Goal: Task Accomplishment & Management: Manage account settings

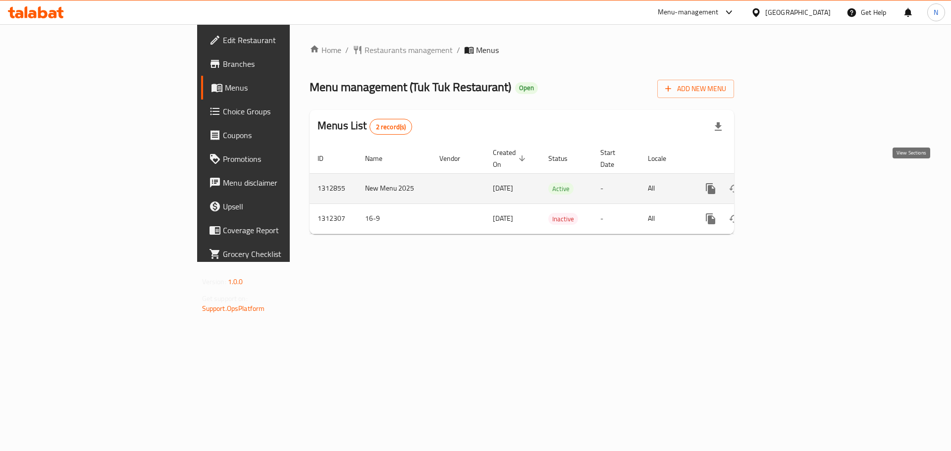
click at [788, 183] on icon "enhanced table" at bounding box center [782, 189] width 12 height 12
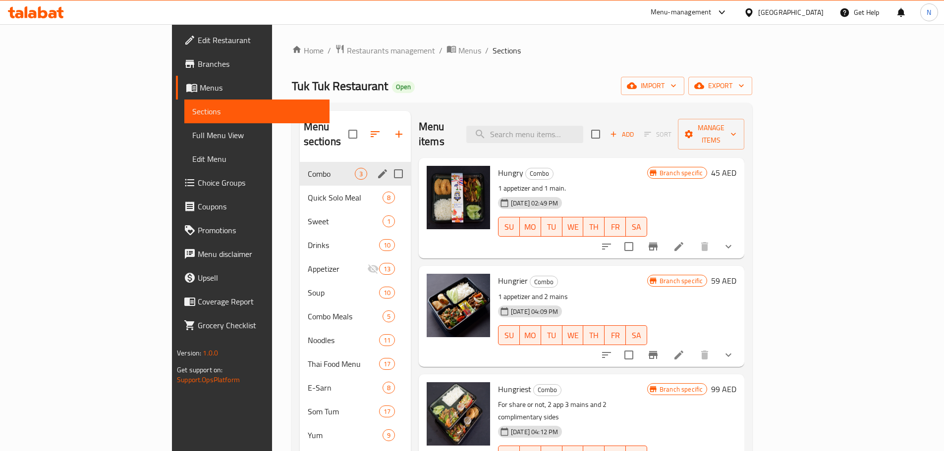
click at [308, 168] on span "Combo" at bounding box center [331, 174] width 47 height 12
click at [308, 192] on span "Quick Solo Meal" at bounding box center [331, 198] width 47 height 12
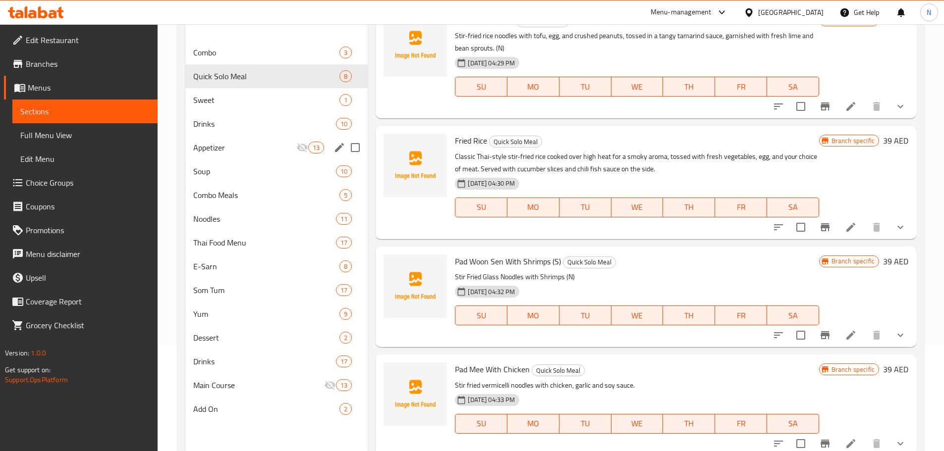
scroll to position [89, 0]
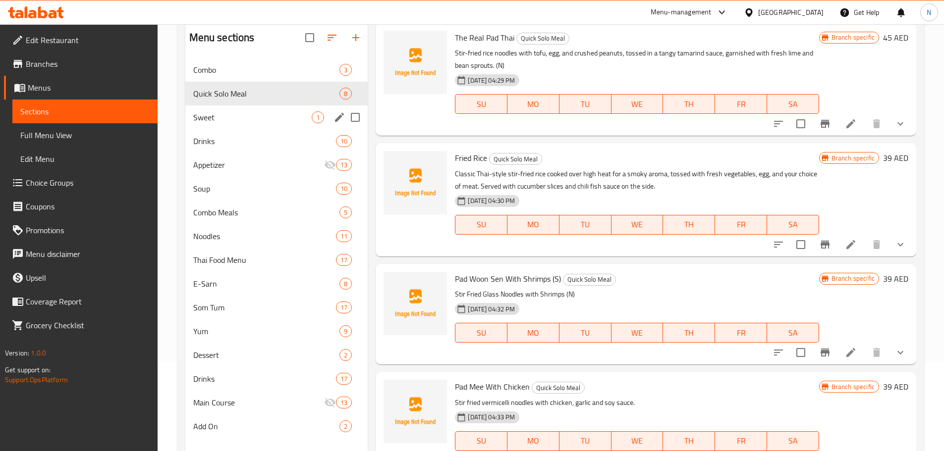
click at [284, 124] on div "Sweet 1" at bounding box center [276, 117] width 183 height 24
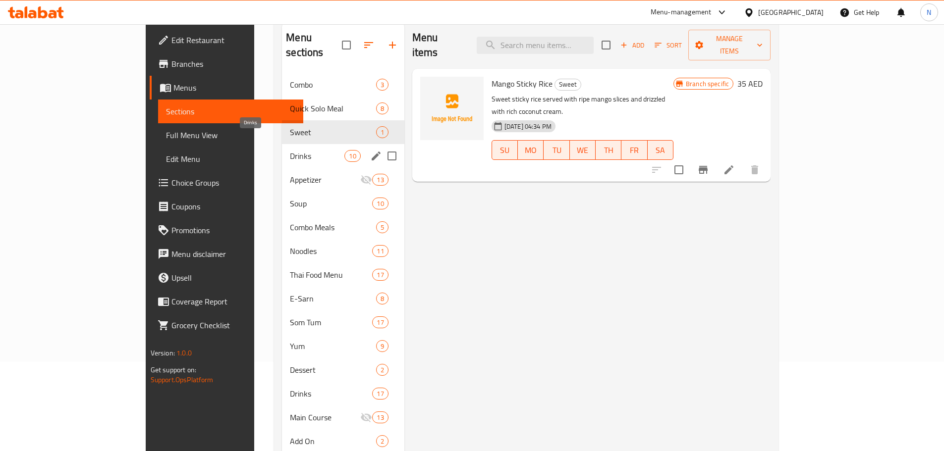
click at [290, 150] on span "Drinks" at bounding box center [317, 156] width 54 height 12
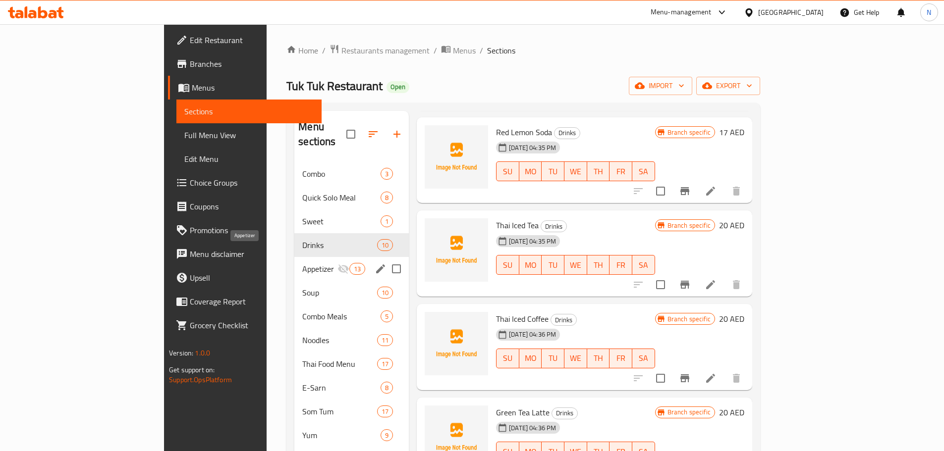
click at [302, 263] on span "Appetizer" at bounding box center [319, 269] width 35 height 12
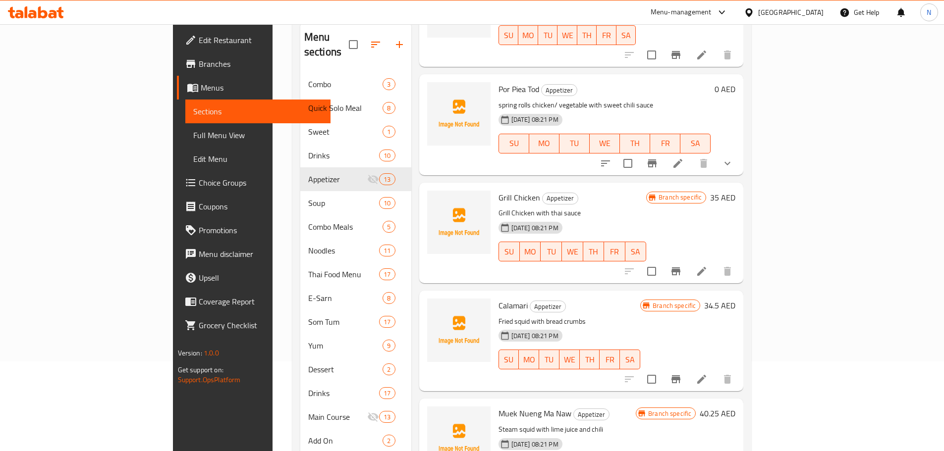
scroll to position [139, 0]
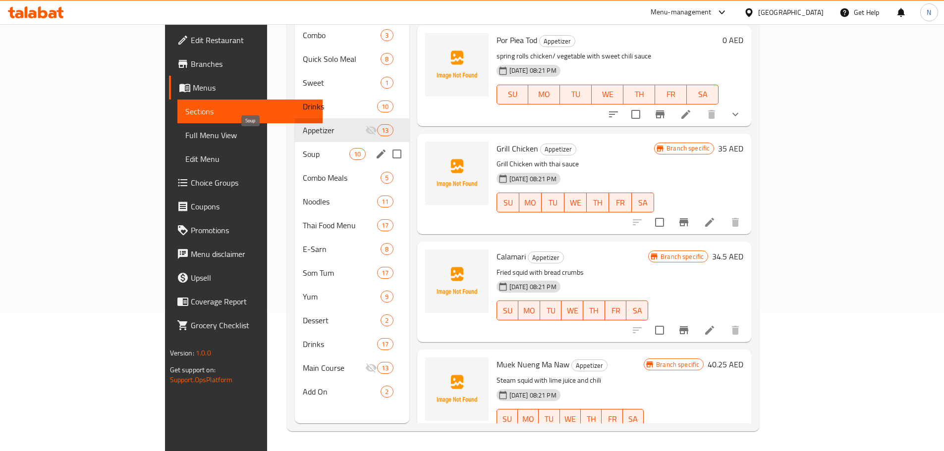
click at [303, 148] on span "Soup" at bounding box center [326, 154] width 47 height 12
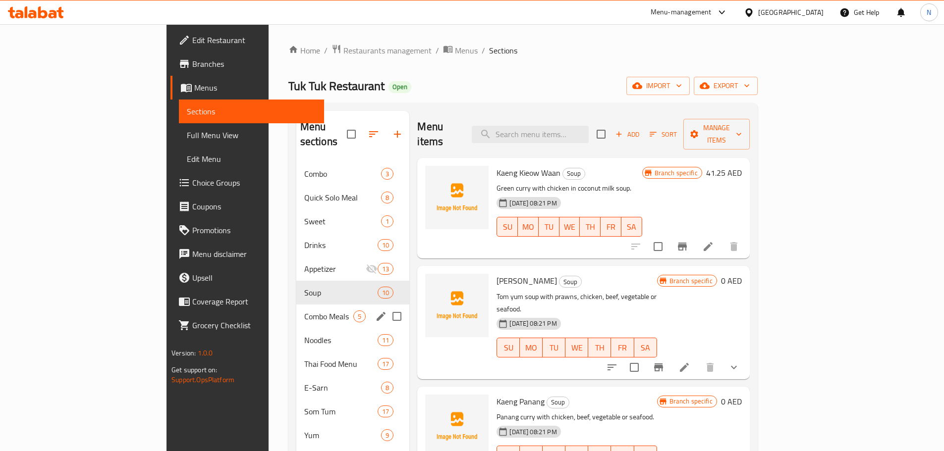
scroll to position [99, 0]
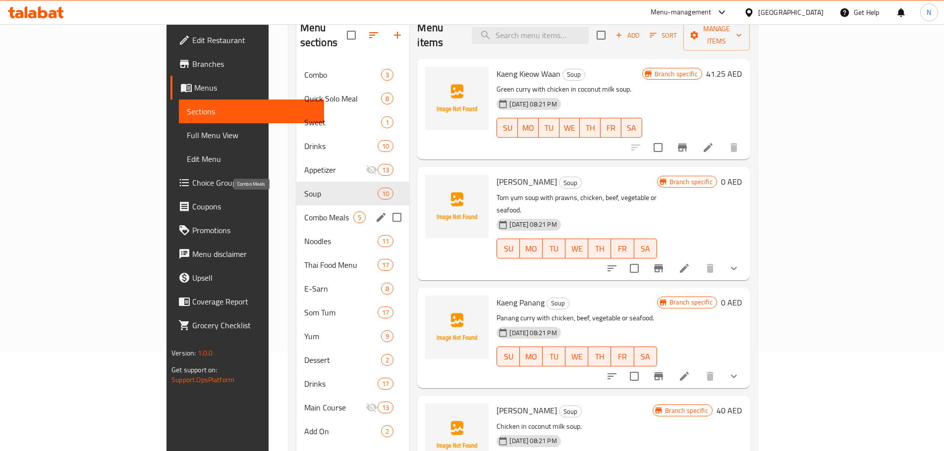
click at [304, 211] on span "Combo Meals" at bounding box center [329, 217] width 50 height 12
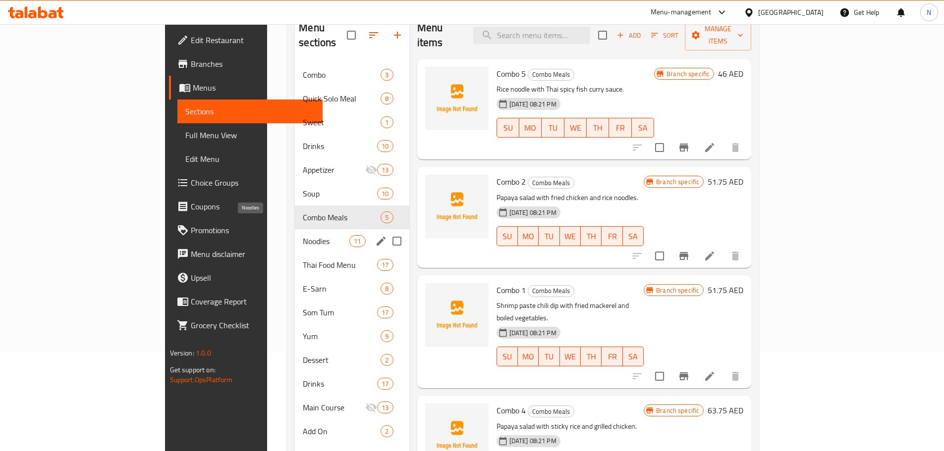
click at [303, 235] on span "Noodles" at bounding box center [326, 241] width 47 height 12
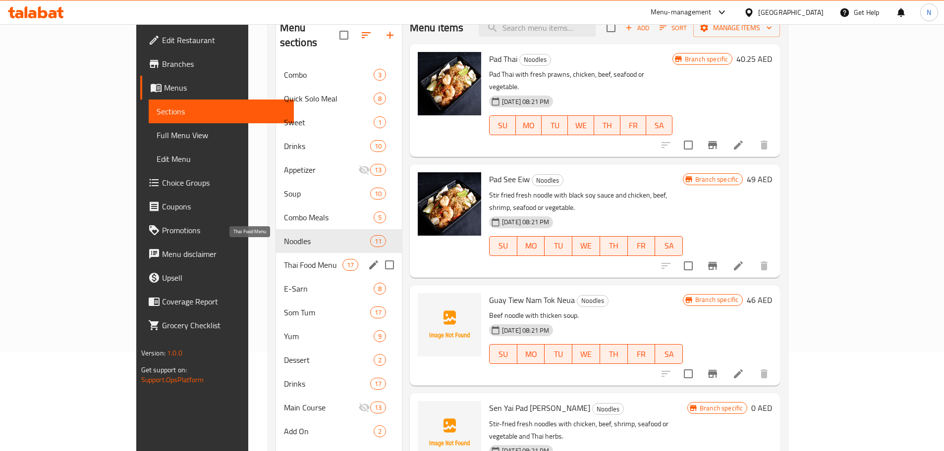
click at [276, 277] on div "E-Sarn 8" at bounding box center [339, 289] width 126 height 24
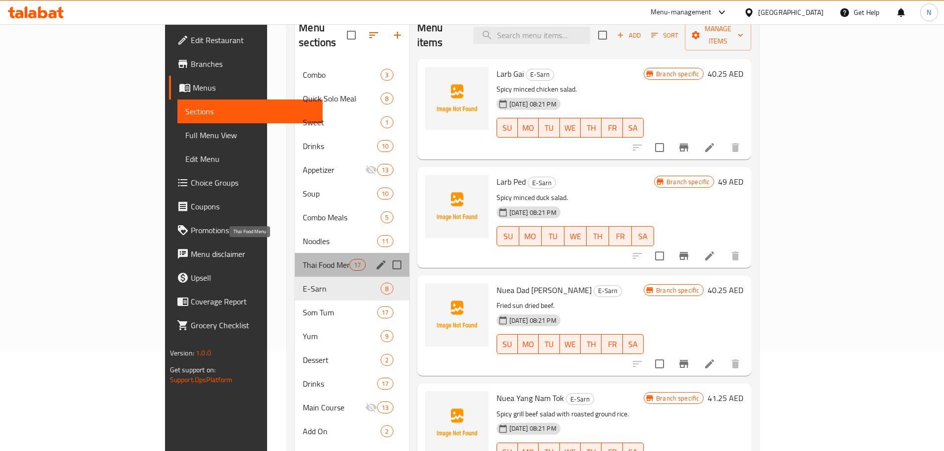
click at [303, 259] on span "Thai Food Menu" at bounding box center [326, 265] width 47 height 12
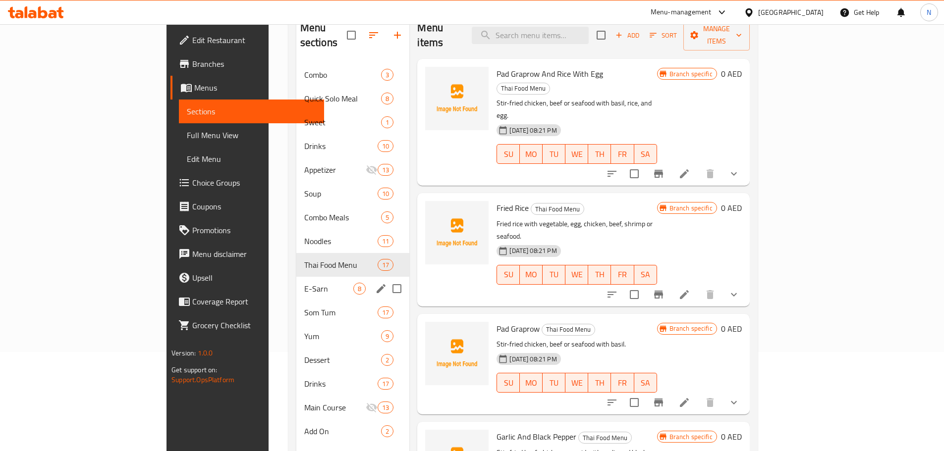
click at [296, 283] on div "E-Sarn 8" at bounding box center [352, 289] width 113 height 24
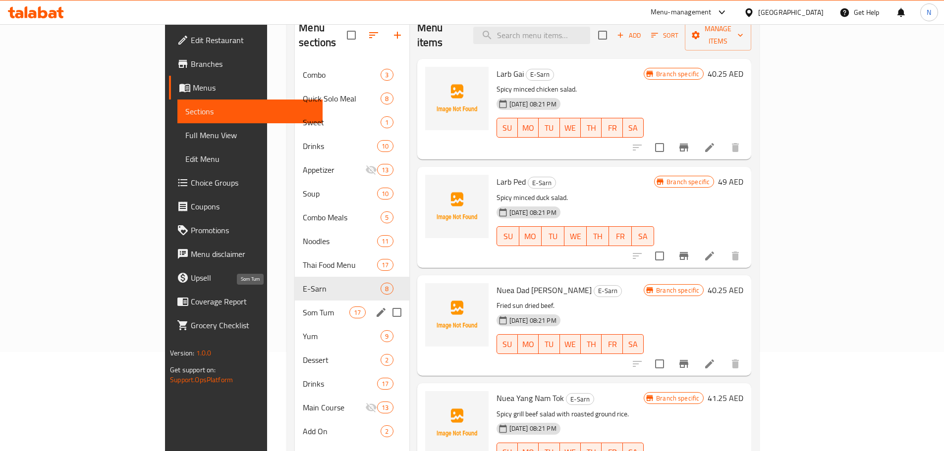
click at [303, 307] on span "Som Tum" at bounding box center [326, 313] width 47 height 12
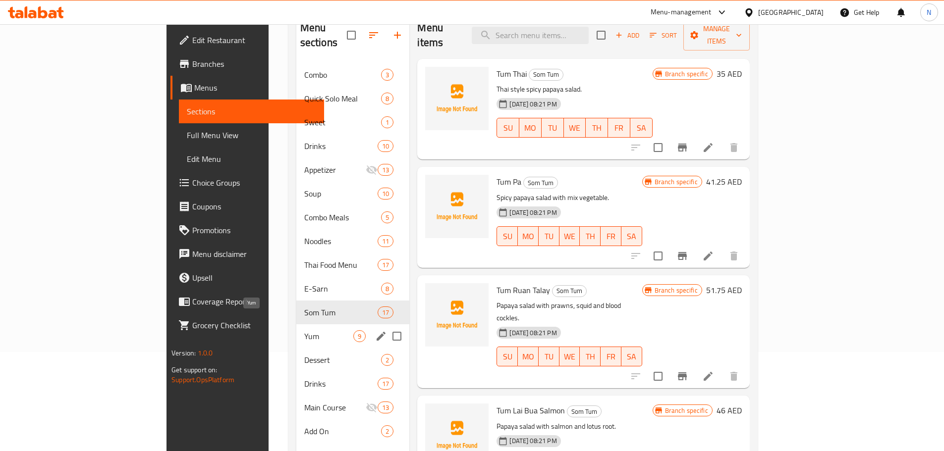
click at [304, 330] on span "Yum" at bounding box center [329, 336] width 50 height 12
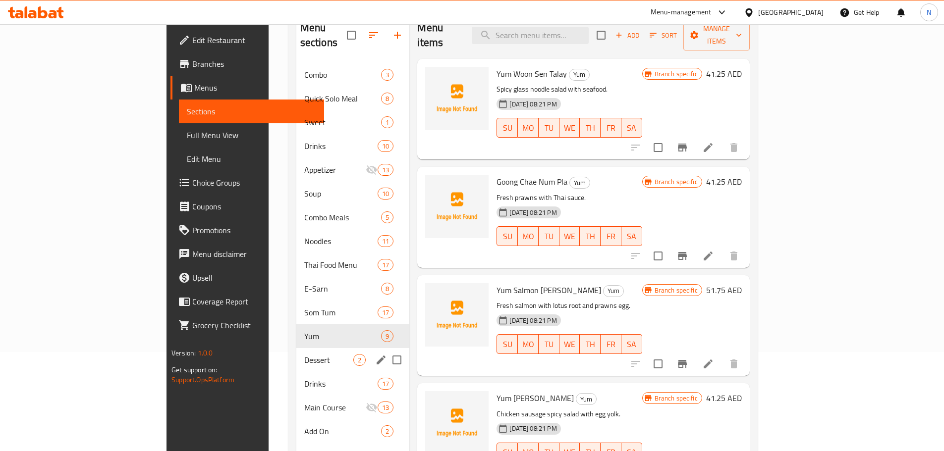
click at [296, 348] on div "Dessert 2" at bounding box center [352, 360] width 113 height 24
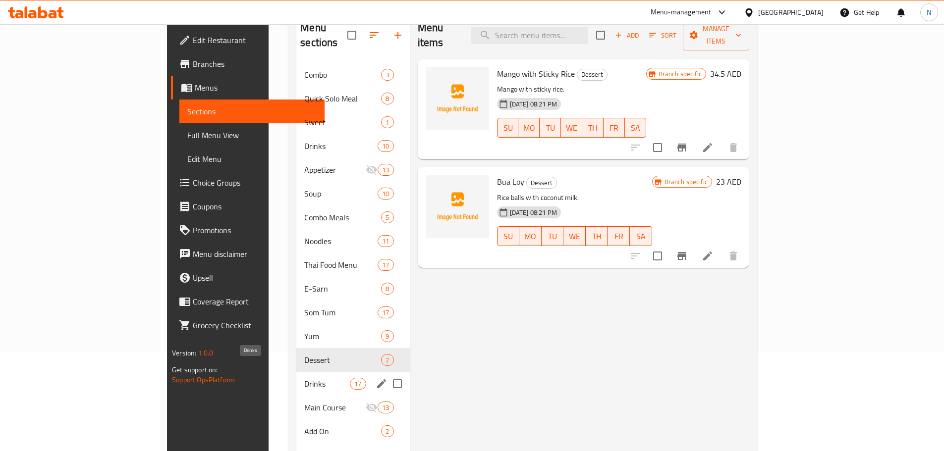
click at [304, 378] on span "Drinks" at bounding box center [327, 384] width 46 height 12
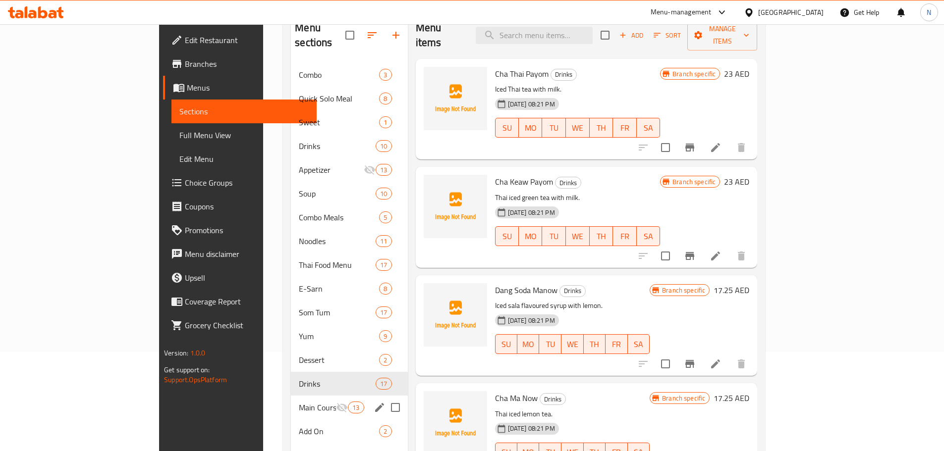
click at [299, 402] on span "Main Course" at bounding box center [317, 408] width 37 height 12
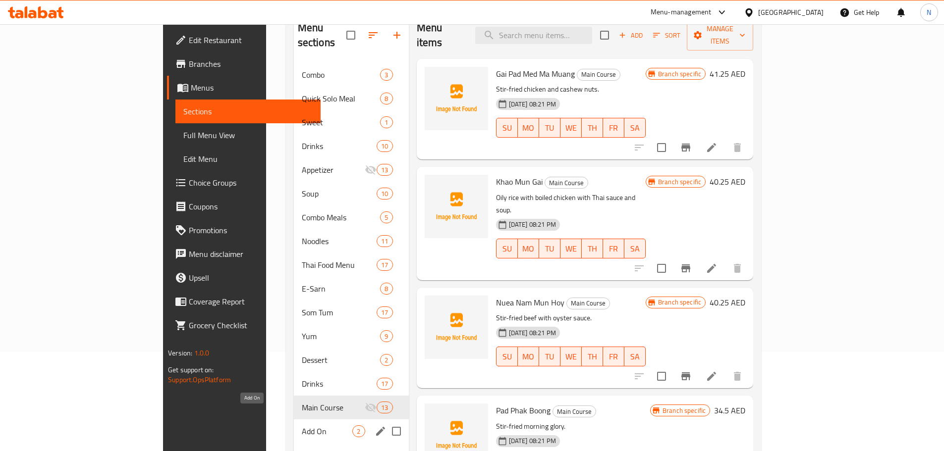
click at [302, 425] on span "Add On" at bounding box center [327, 431] width 51 height 12
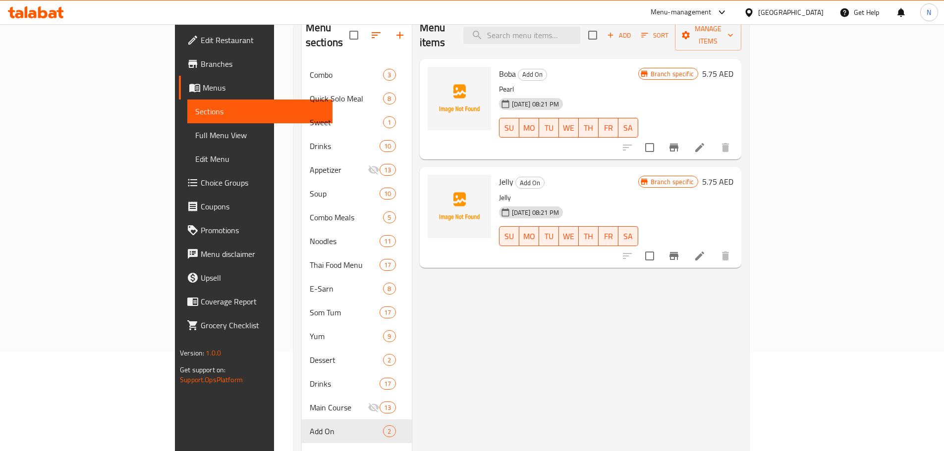
drag, startPoint x: 45, startPoint y: 137, endPoint x: 21, endPoint y: 136, distance: 23.8
click at [195, 137] on span "Full Menu View" at bounding box center [259, 135] width 129 height 12
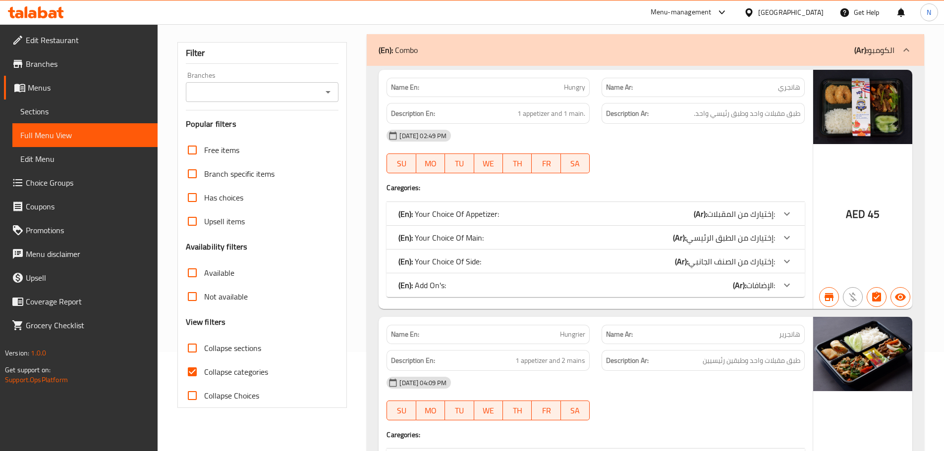
click at [259, 94] on input "Branches" at bounding box center [254, 92] width 131 height 14
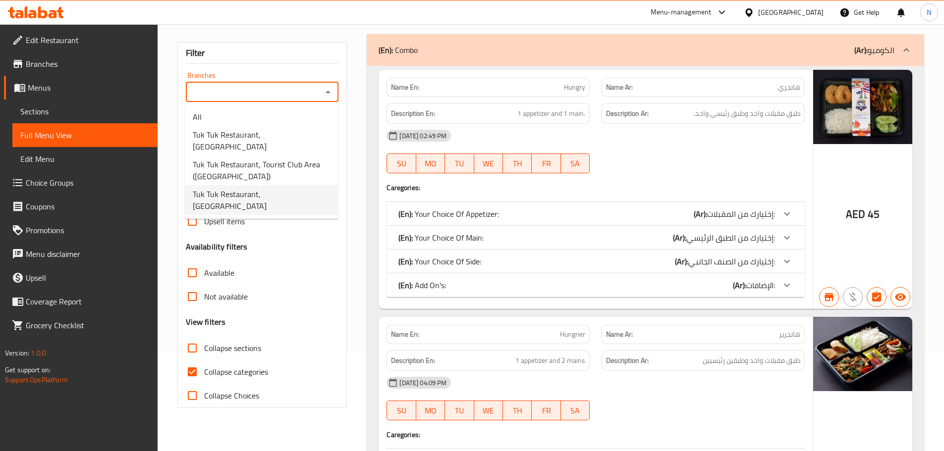
click at [245, 188] on span "Tuk Tuk Restaurant, [GEOGRAPHIC_DATA]" at bounding box center [261, 200] width 137 height 24
type input "Tuk Tuk Restaurant, [GEOGRAPHIC_DATA]"
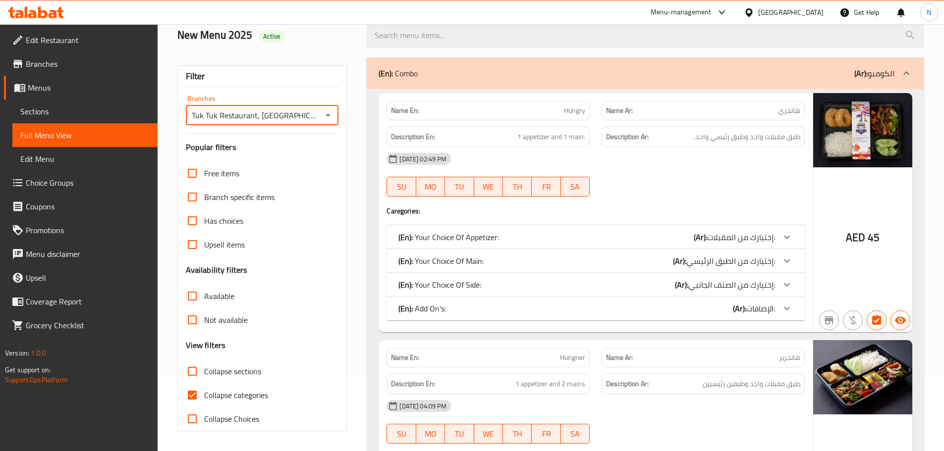
scroll to position [99, 0]
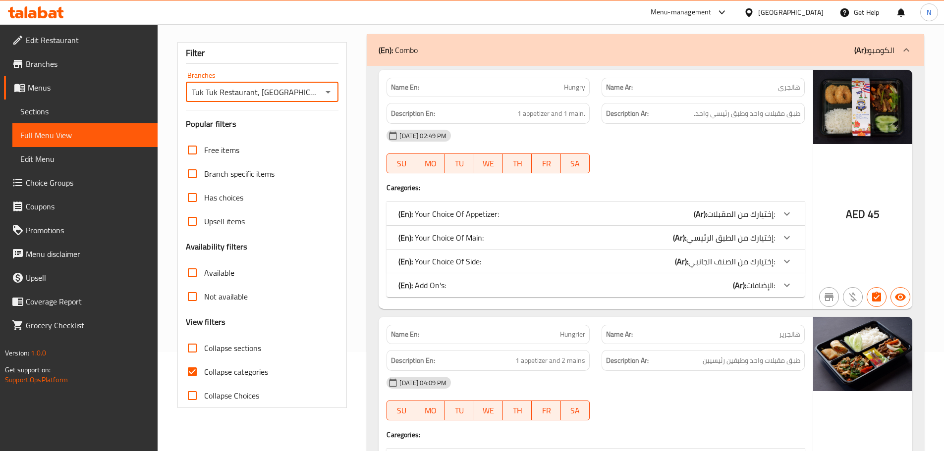
drag, startPoint x: 196, startPoint y: 375, endPoint x: 643, endPoint y: 303, distance: 453.0
click at [196, 375] on input "Collapse categories" at bounding box center [192, 372] width 24 height 24
checkbox input "false"
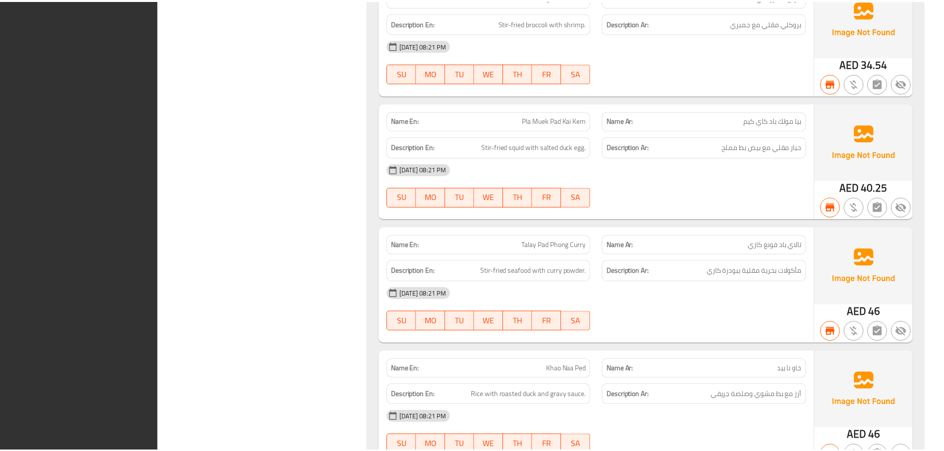
scroll to position [30916, 0]
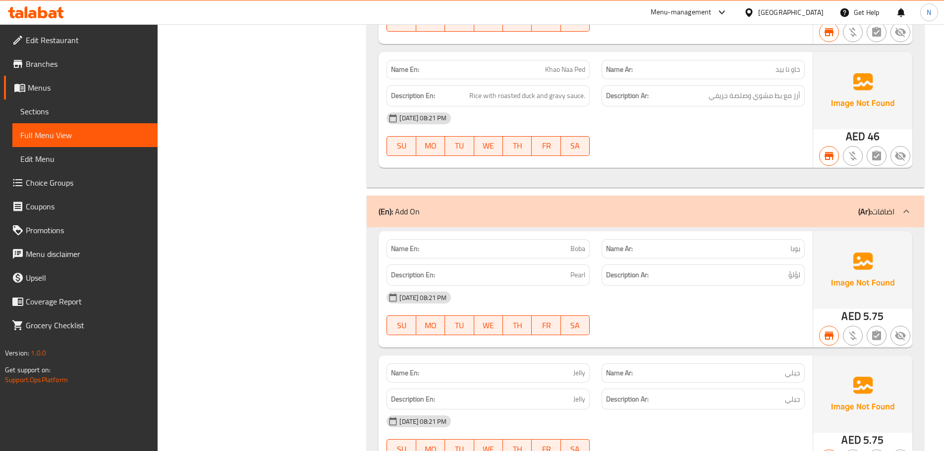
click at [50, 90] on span "Menus" at bounding box center [89, 88] width 122 height 12
